Goal: Communication & Community: Ask a question

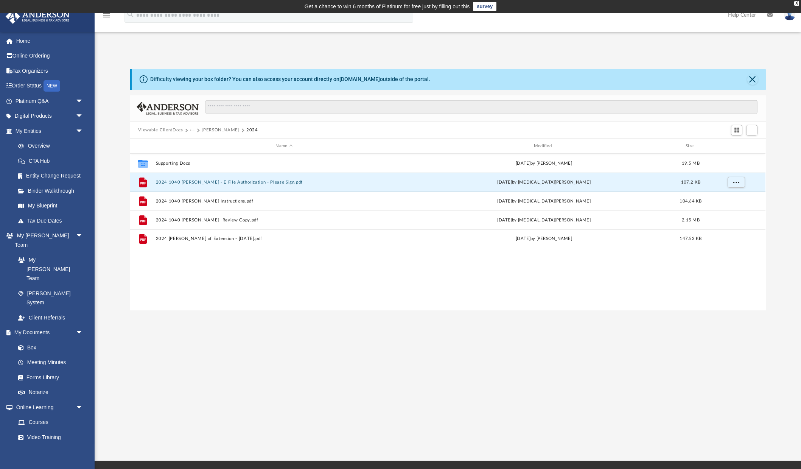
scroll to position [167, 630]
click at [202, 131] on button "Chiou, Peter" at bounding box center [220, 130] width 37 height 7
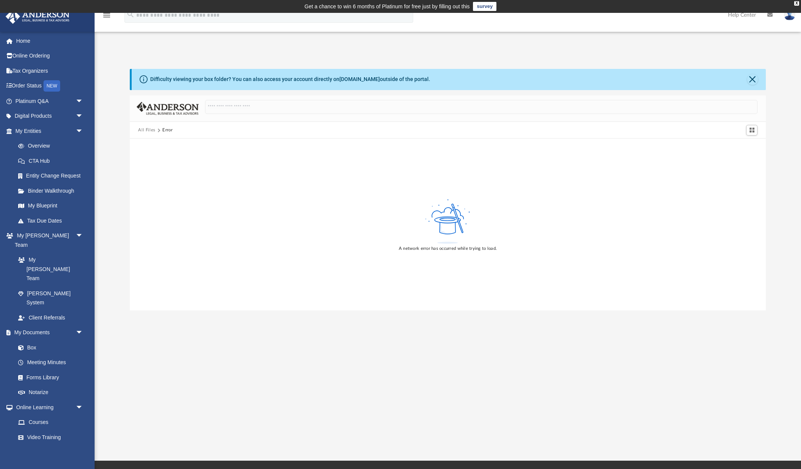
click at [143, 129] on button "All Files" at bounding box center [146, 130] width 17 height 7
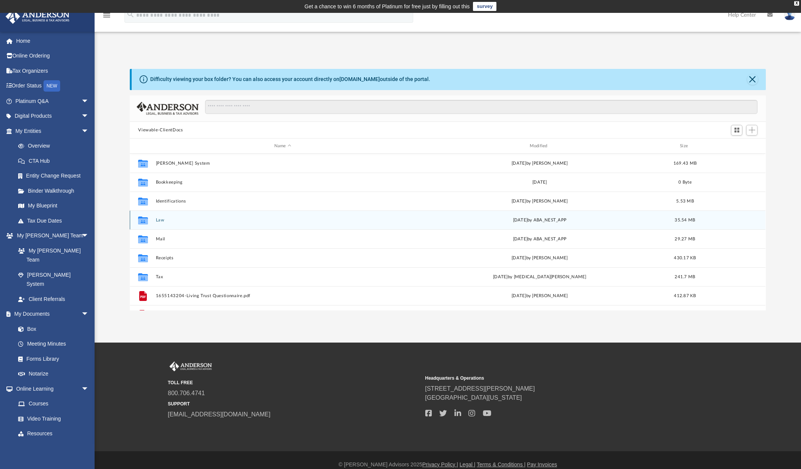
scroll to position [167, 630]
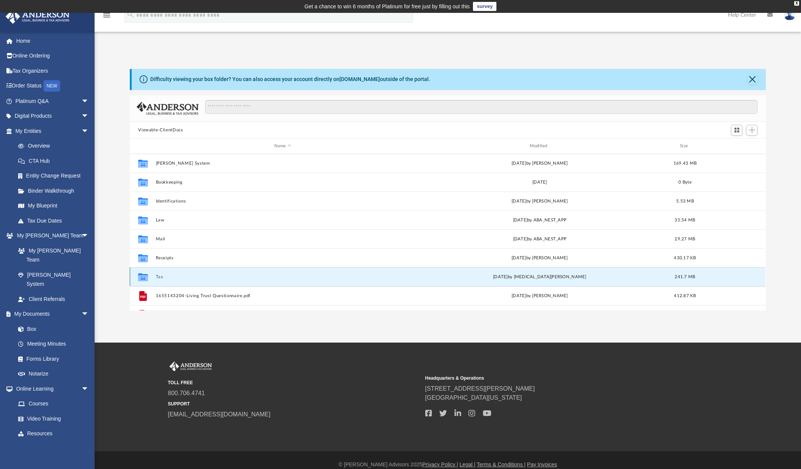
click at [157, 275] on button "Tax" at bounding box center [283, 276] width 254 height 5
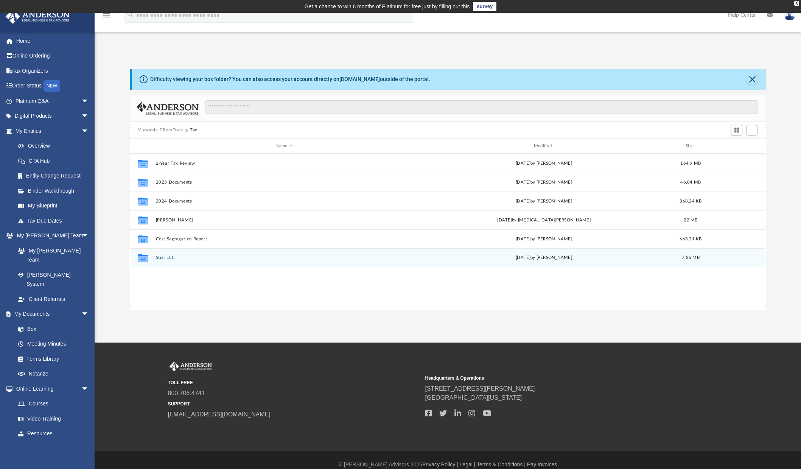
click at [165, 260] on button "Stix, LLC" at bounding box center [284, 257] width 257 height 5
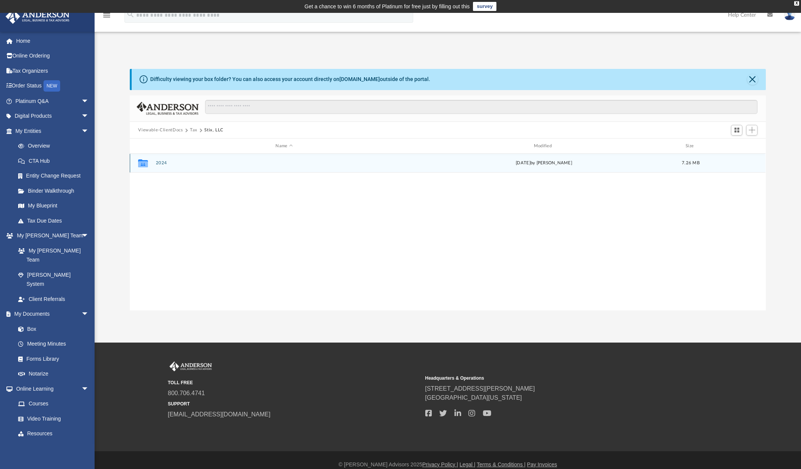
click at [165, 165] on button "2024" at bounding box center [284, 163] width 257 height 5
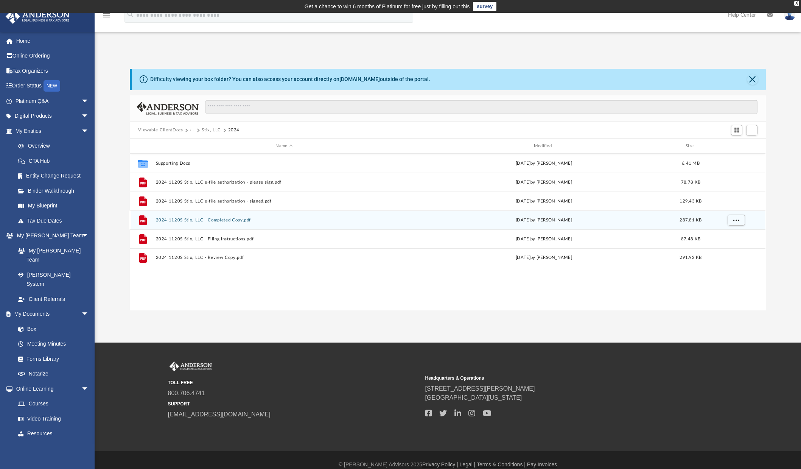
click at [184, 218] on button "2024 1120S Stix, LLC - Completed Copy.pdf" at bounding box center [284, 220] width 257 height 5
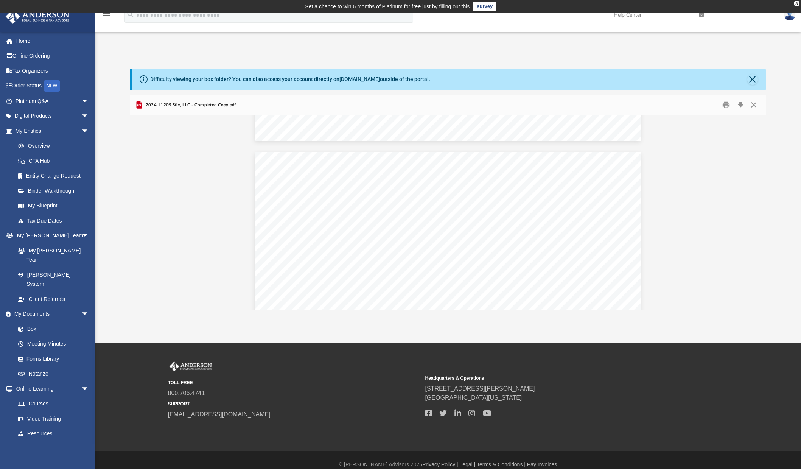
scroll to position [2554, 0]
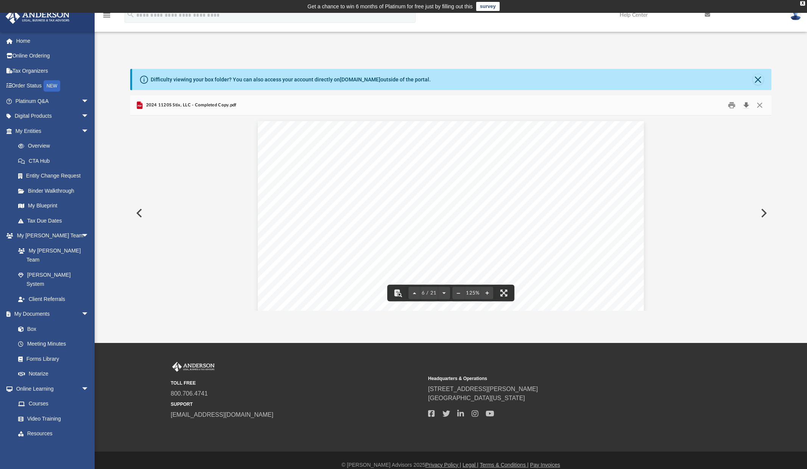
click at [746, 105] on button "Download" at bounding box center [746, 106] width 14 height 12
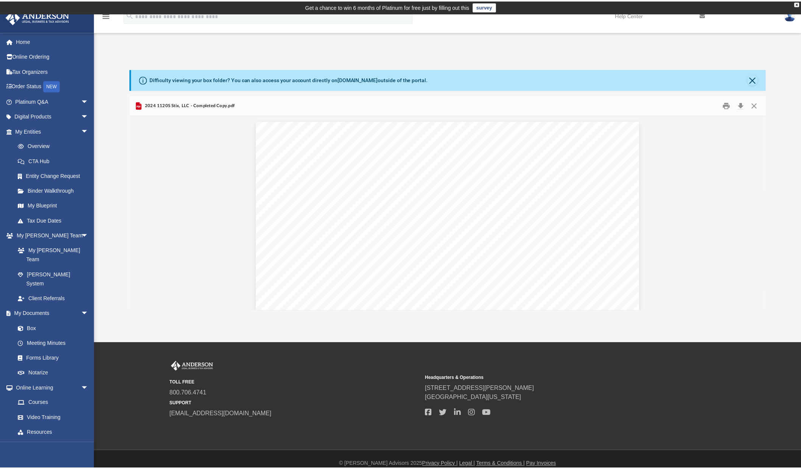
scroll to position [6, 6]
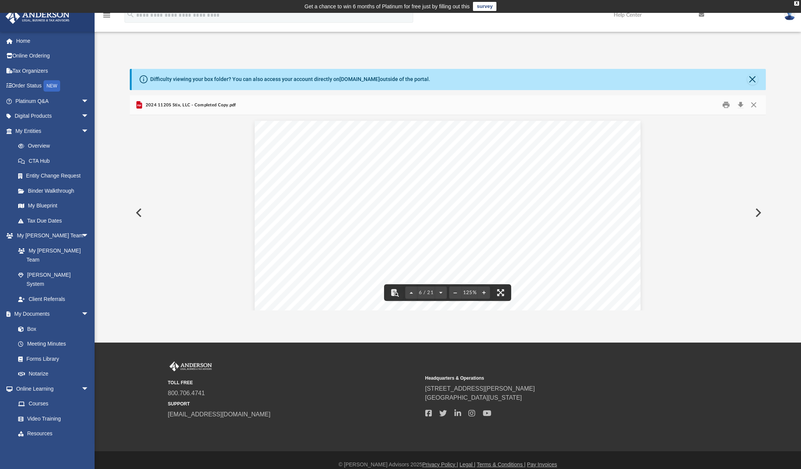
click at [139, 217] on button "Preview" at bounding box center [138, 212] width 17 height 21
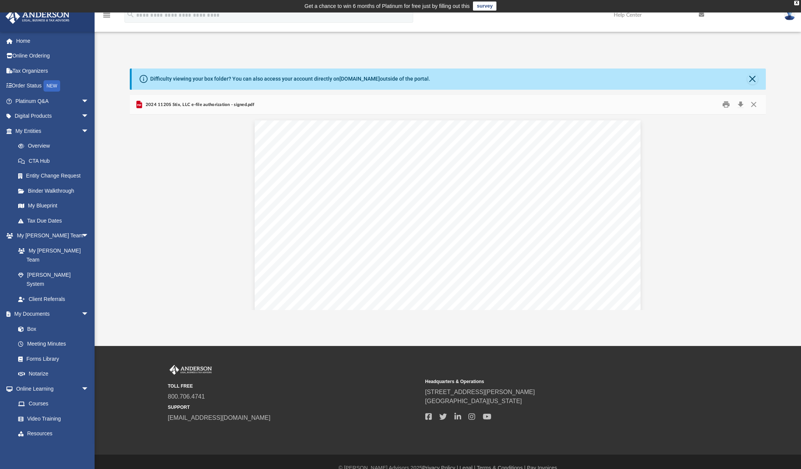
scroll to position [0, 0]
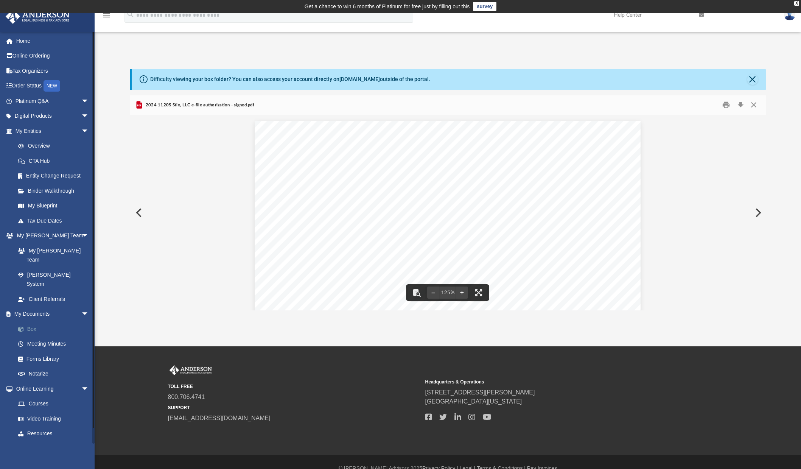
click at [36, 321] on link "Box" at bounding box center [56, 328] width 90 height 15
click at [31, 321] on link "Box" at bounding box center [56, 328] width 90 height 15
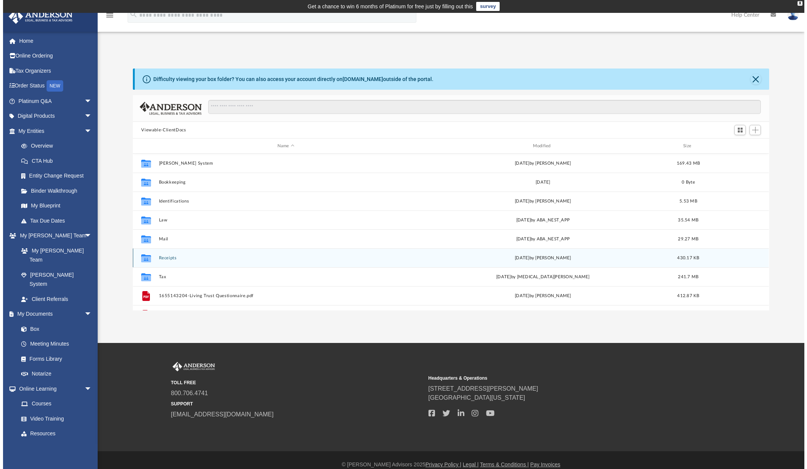
scroll to position [167, 630]
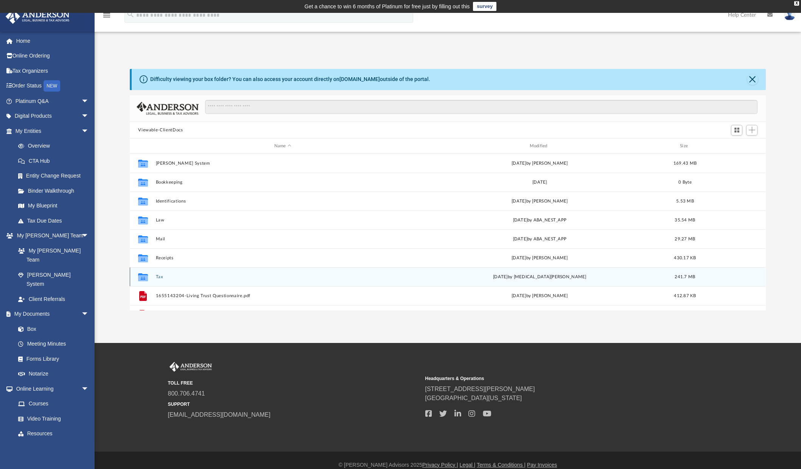
click at [163, 280] on div "Collaborated Folder Tax [DATE] by [MEDICAL_DATA][PERSON_NAME] 241.7 MB" at bounding box center [448, 276] width 636 height 19
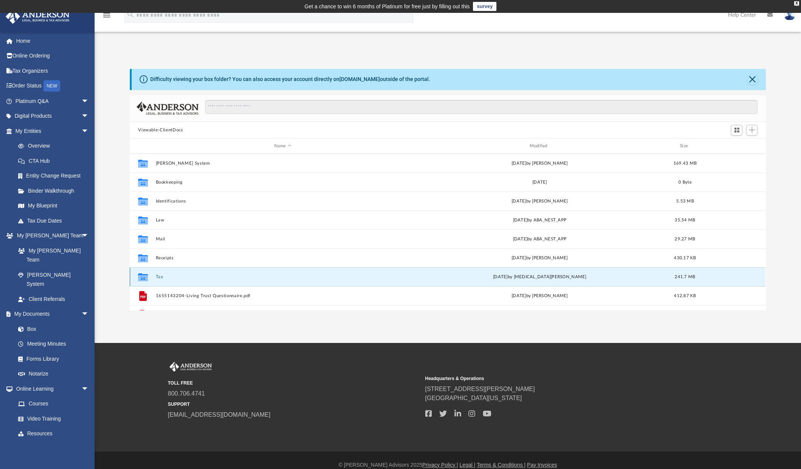
click at [161, 278] on button "Tax" at bounding box center [283, 276] width 254 height 5
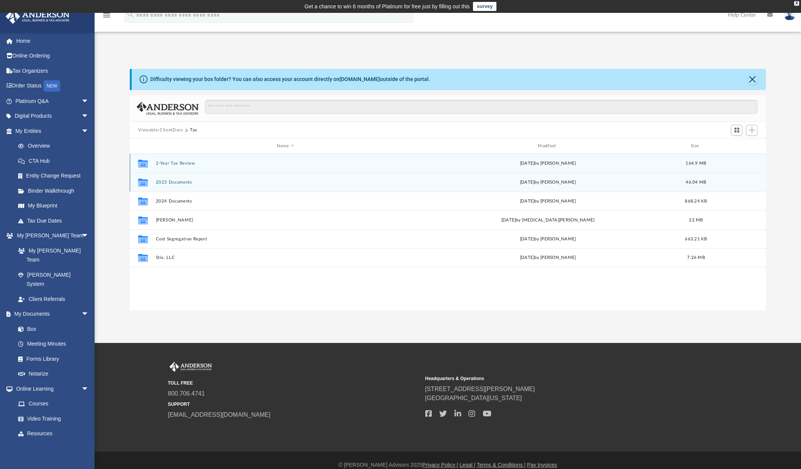
scroll to position [172, 641]
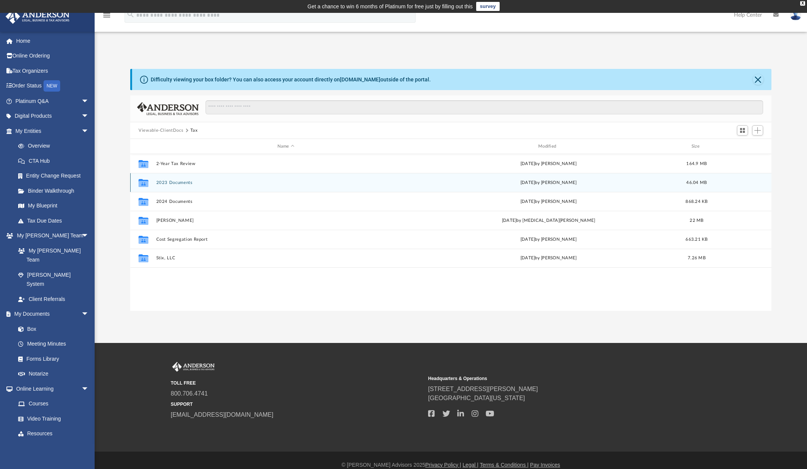
click at [175, 182] on button "2023 Documents" at bounding box center [285, 182] width 259 height 5
click at [161, 178] on div "Collaborated Folder Stix, LLC Fri May 3 2024 by Noelia Mata Aguirre 1.57 MB" at bounding box center [450, 182] width 641 height 19
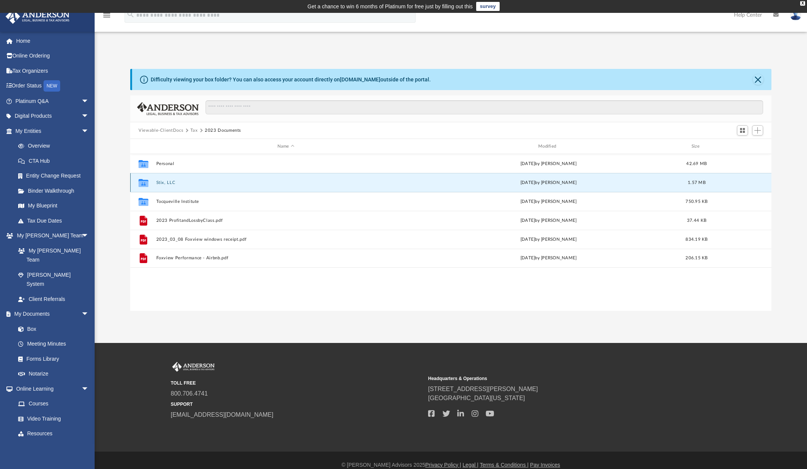
click at [162, 185] on button "Stix, LLC" at bounding box center [285, 182] width 259 height 5
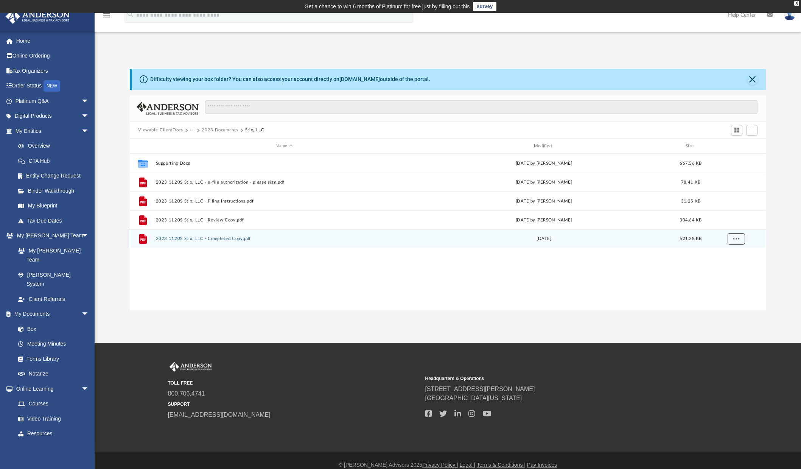
click at [739, 238] on button "More options" at bounding box center [736, 238] width 17 height 11
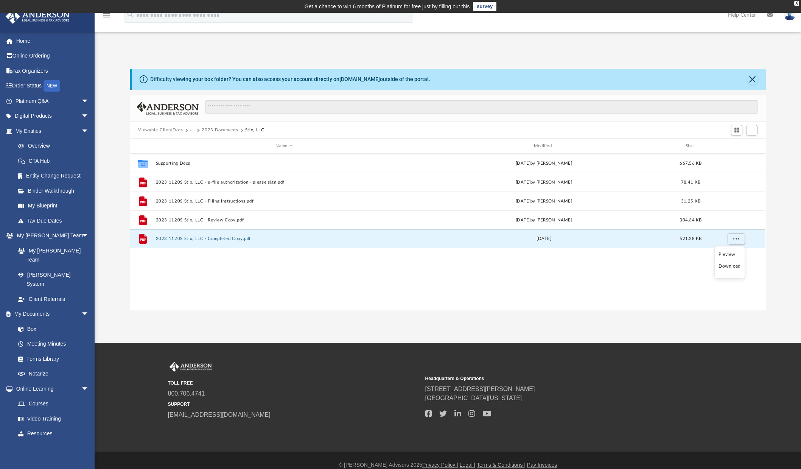
click at [733, 266] on li "Download" at bounding box center [730, 266] width 22 height 8
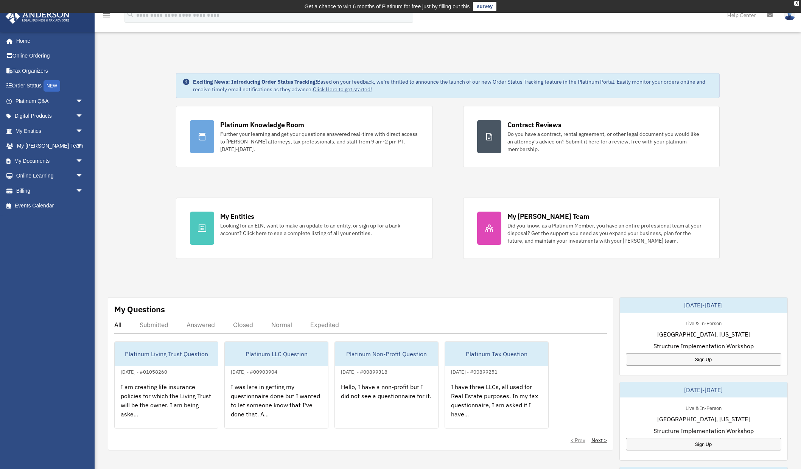
click at [117, 189] on div "Exciting News: Introducing Order Status Tracking! Based on your feedback, we're…" at bounding box center [448, 394] width 718 height 680
click at [50, 99] on link "Platinum Q&A arrow_drop_down" at bounding box center [49, 100] width 89 height 15
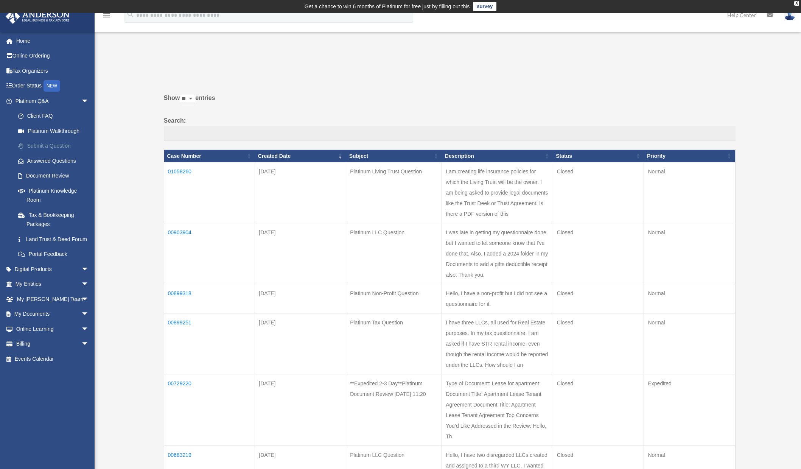
click at [48, 148] on link "Submit a Question" at bounding box center [56, 145] width 90 height 15
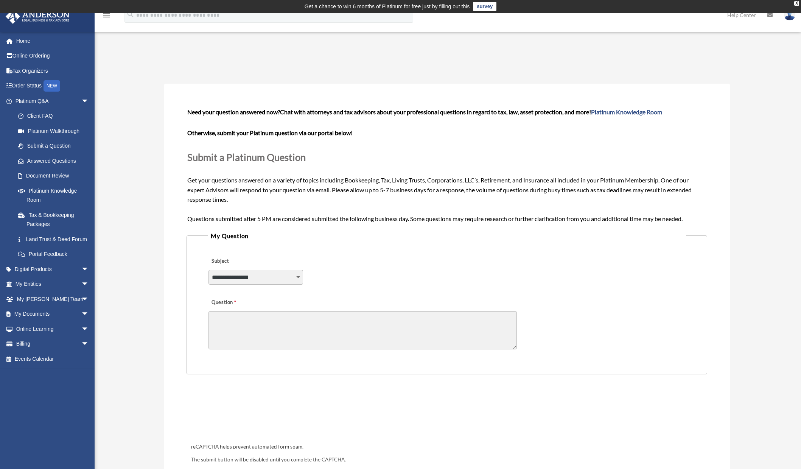
click at [252, 277] on select "**********" at bounding box center [256, 277] width 95 height 14
select select "******"
click at [257, 324] on textarea "Question" at bounding box center [363, 330] width 308 height 38
click at [268, 319] on textarea "**********" at bounding box center [363, 330] width 308 height 38
type textarea "**********"
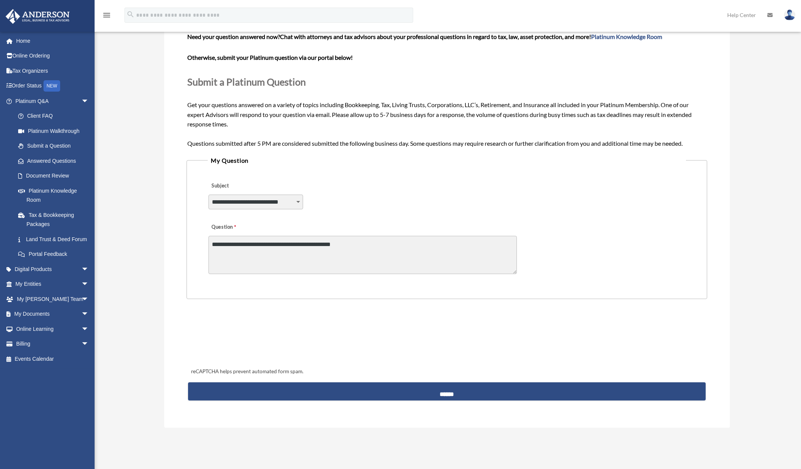
scroll to position [198, 0]
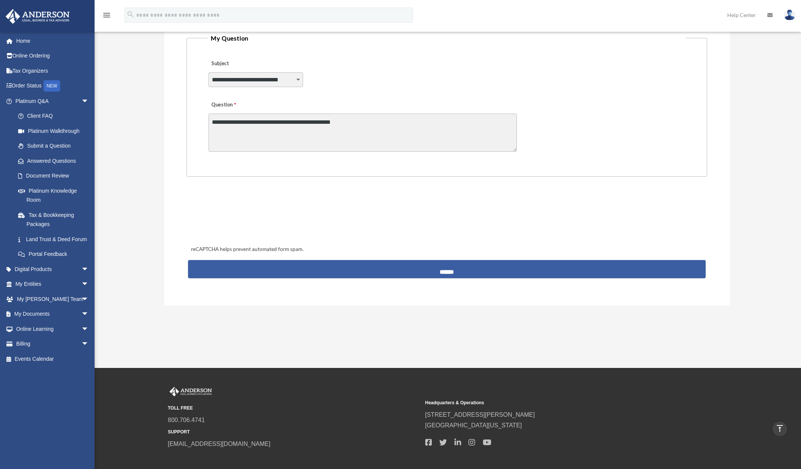
click at [448, 274] on input "******" at bounding box center [446, 269] width 517 height 18
